Goal: Go to known website: Access a specific website the user already knows

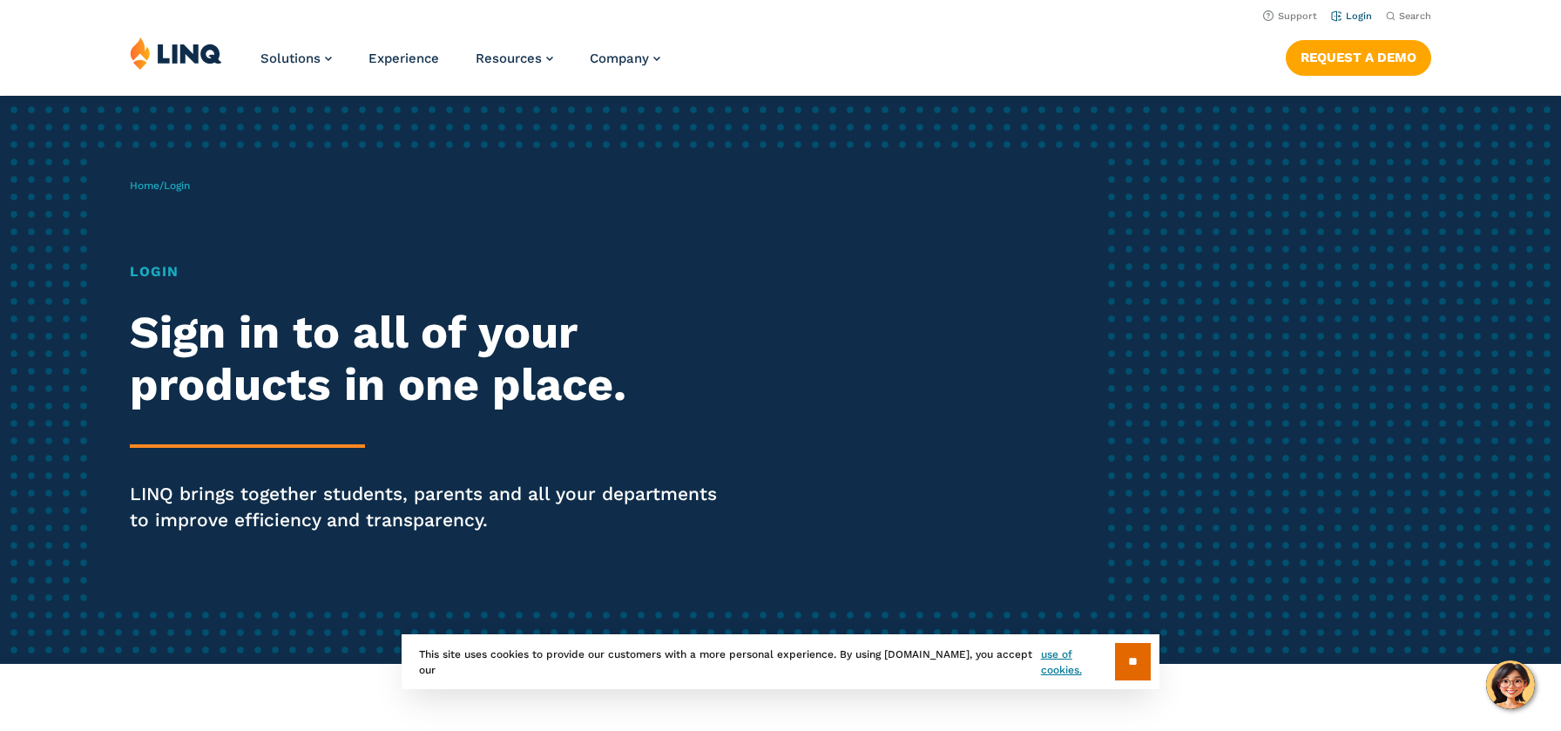
click at [1354, 20] on link "Login" at bounding box center [1351, 15] width 41 height 11
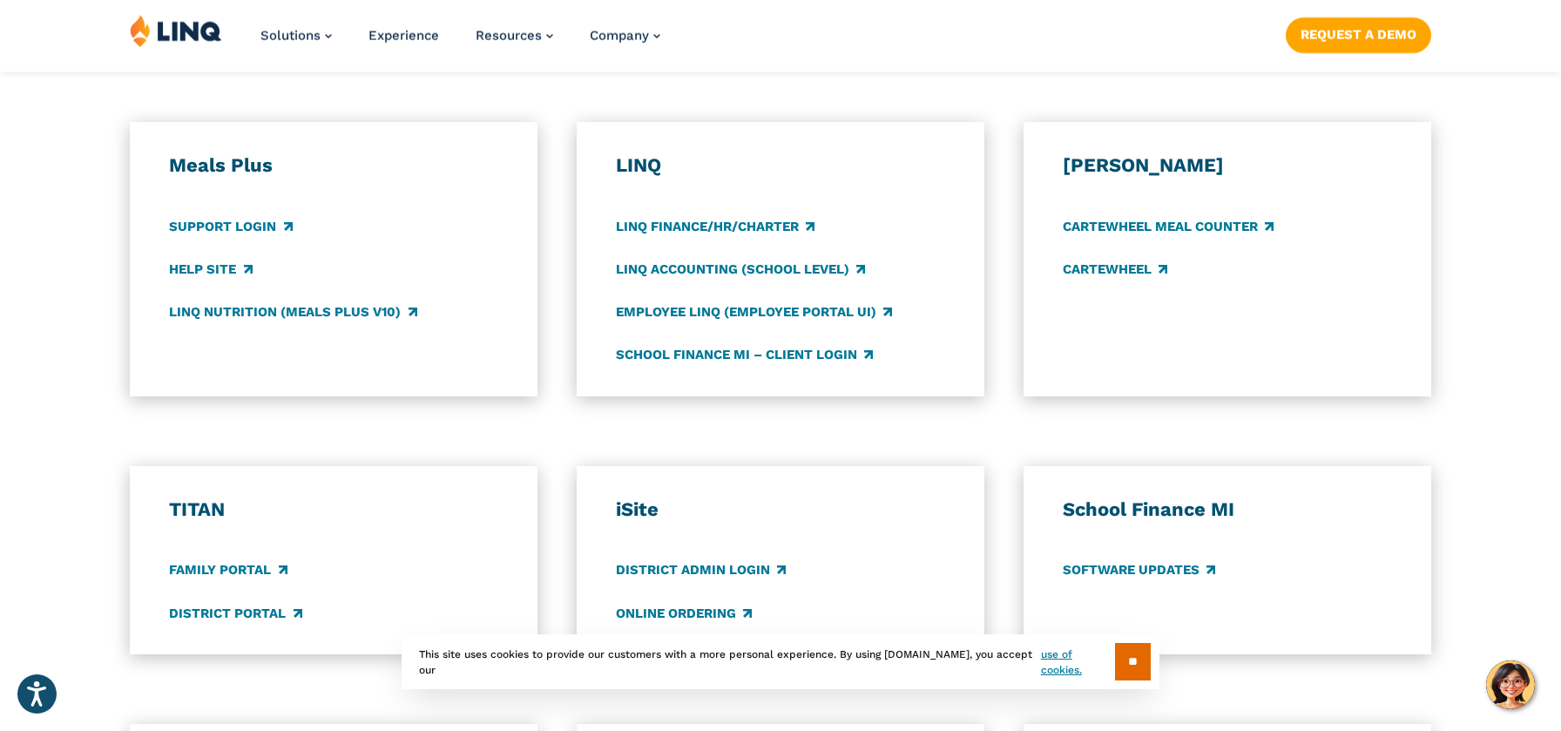
scroll to position [958, 0]
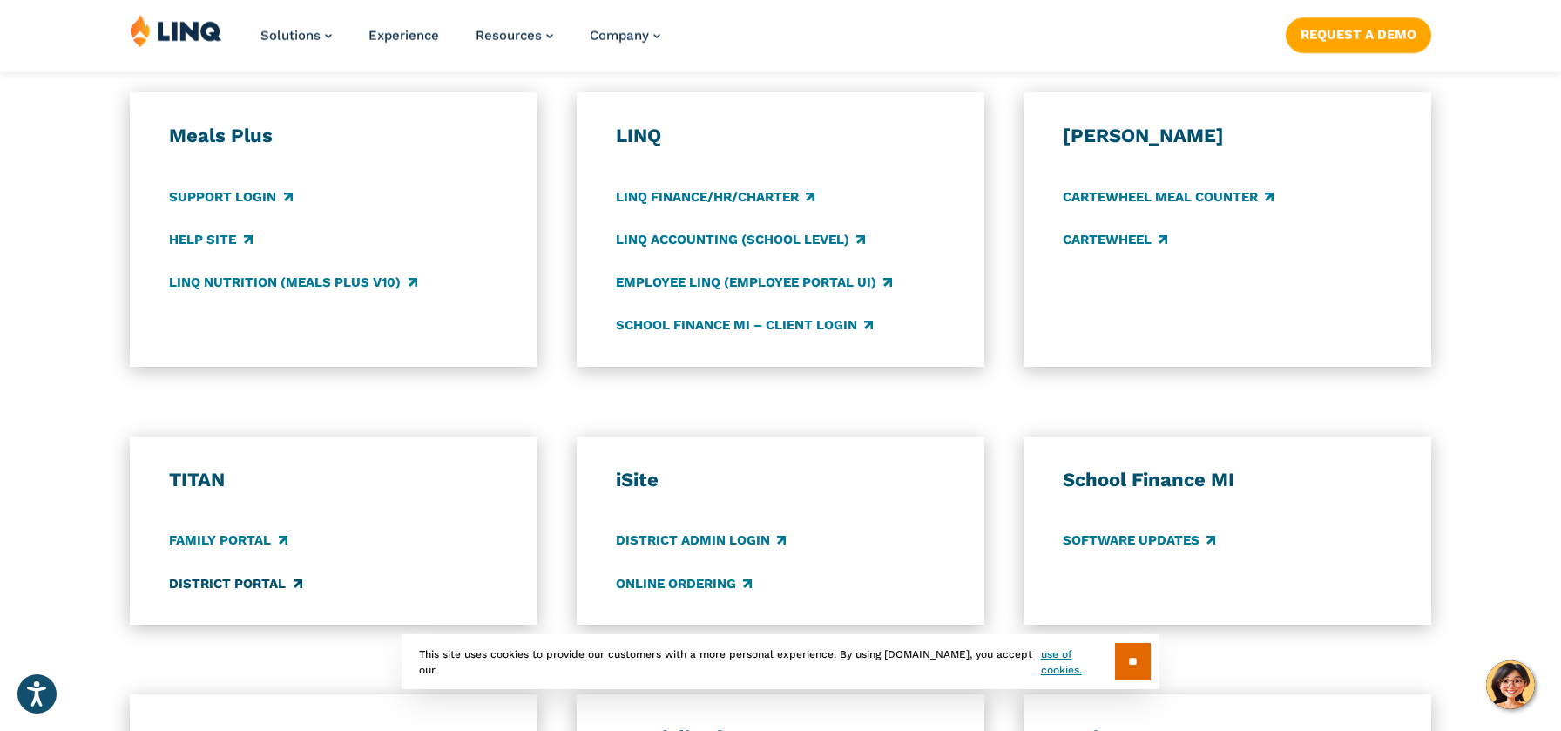
click at [223, 581] on link "District Portal" at bounding box center [235, 583] width 132 height 19
